Goal: Task Accomplishment & Management: Manage account settings

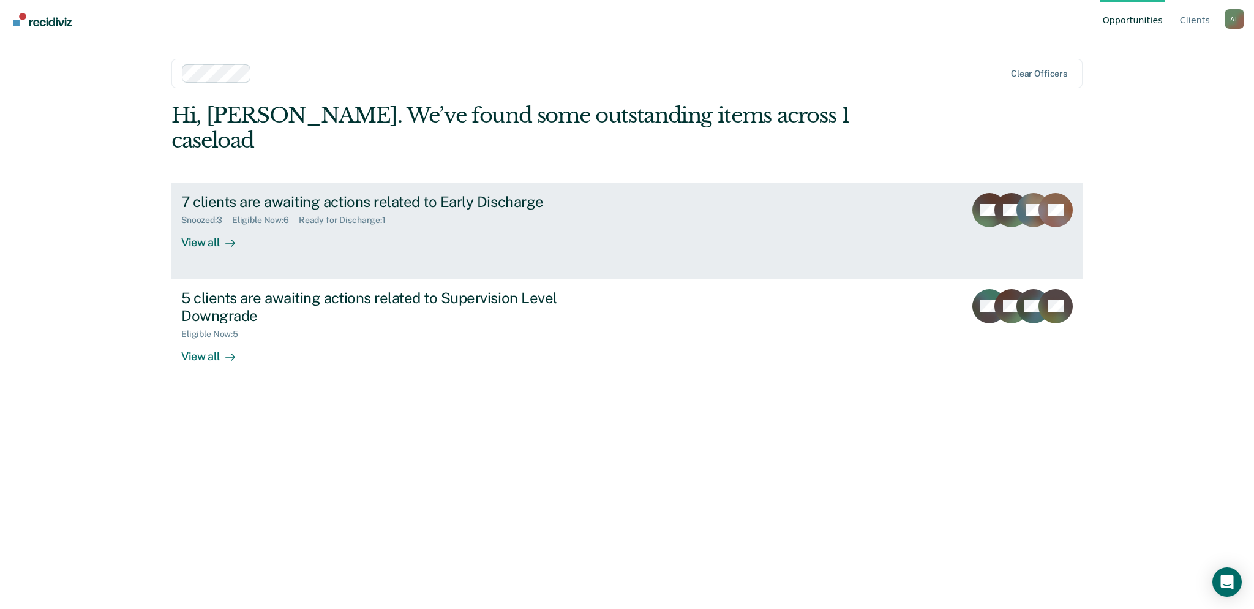
click at [432, 216] on div "7 clients are awaiting actions related to Early Discharge Snoozed : 3 Eligible …" at bounding box center [410, 221] width 459 height 56
